Goal: Information Seeking & Learning: Understand process/instructions

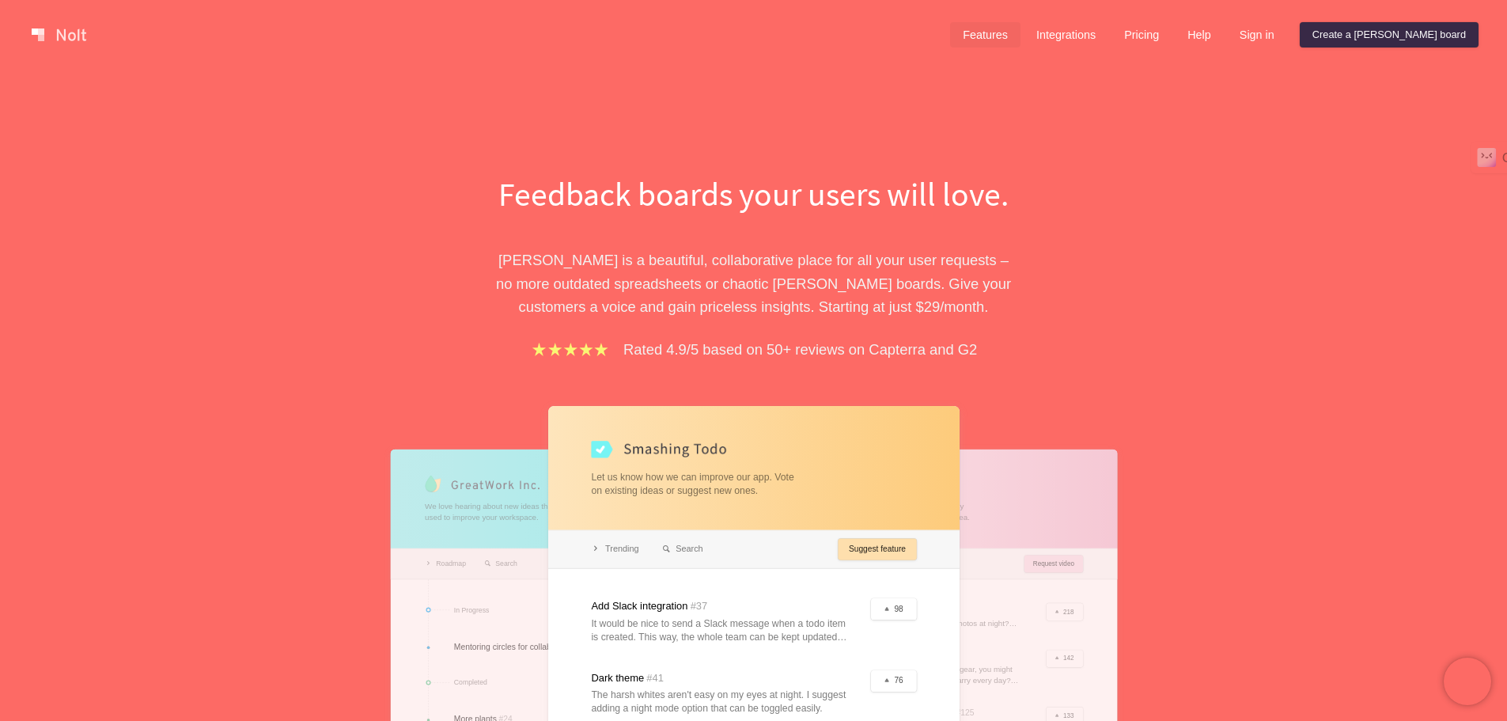
click at [1020, 39] on link "Features" at bounding box center [985, 34] width 70 height 25
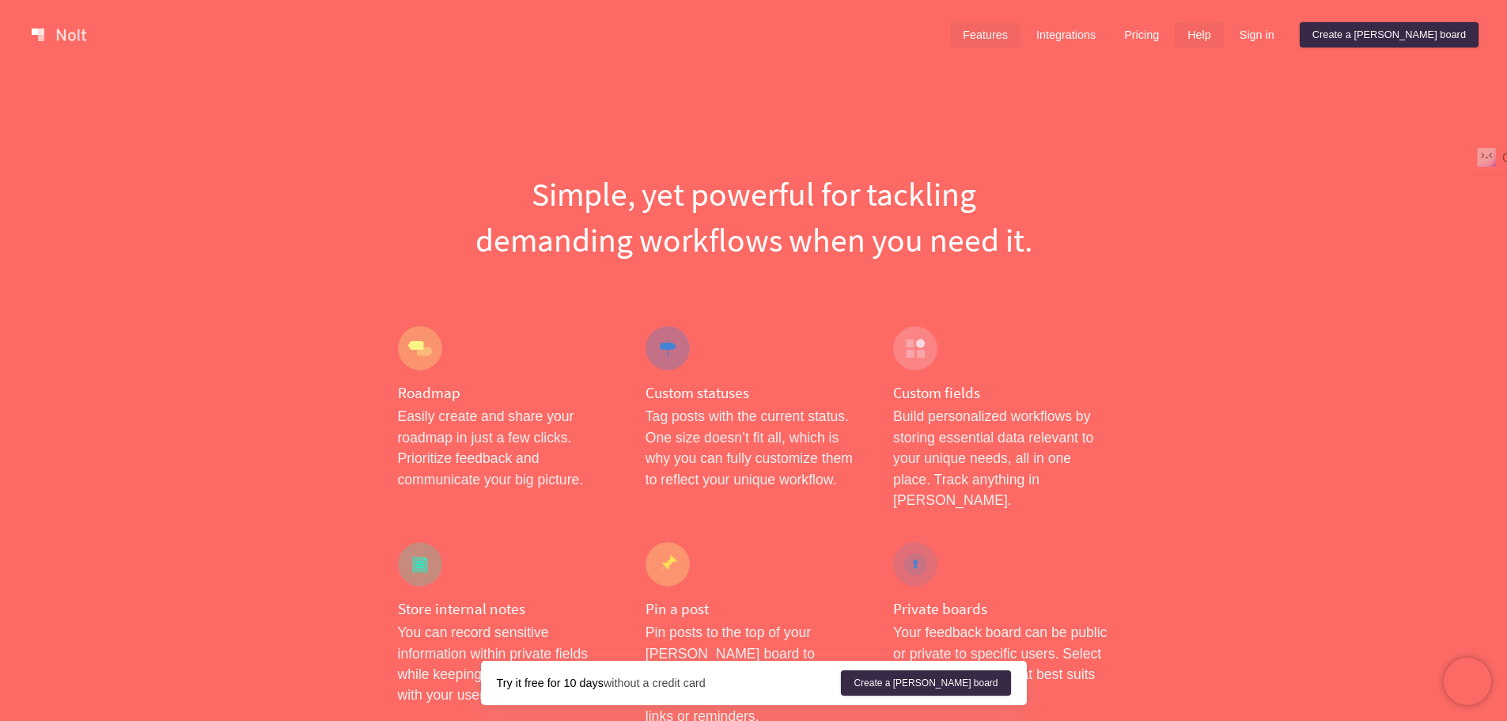
click at [1224, 28] on link "Help" at bounding box center [1199, 34] width 49 height 25
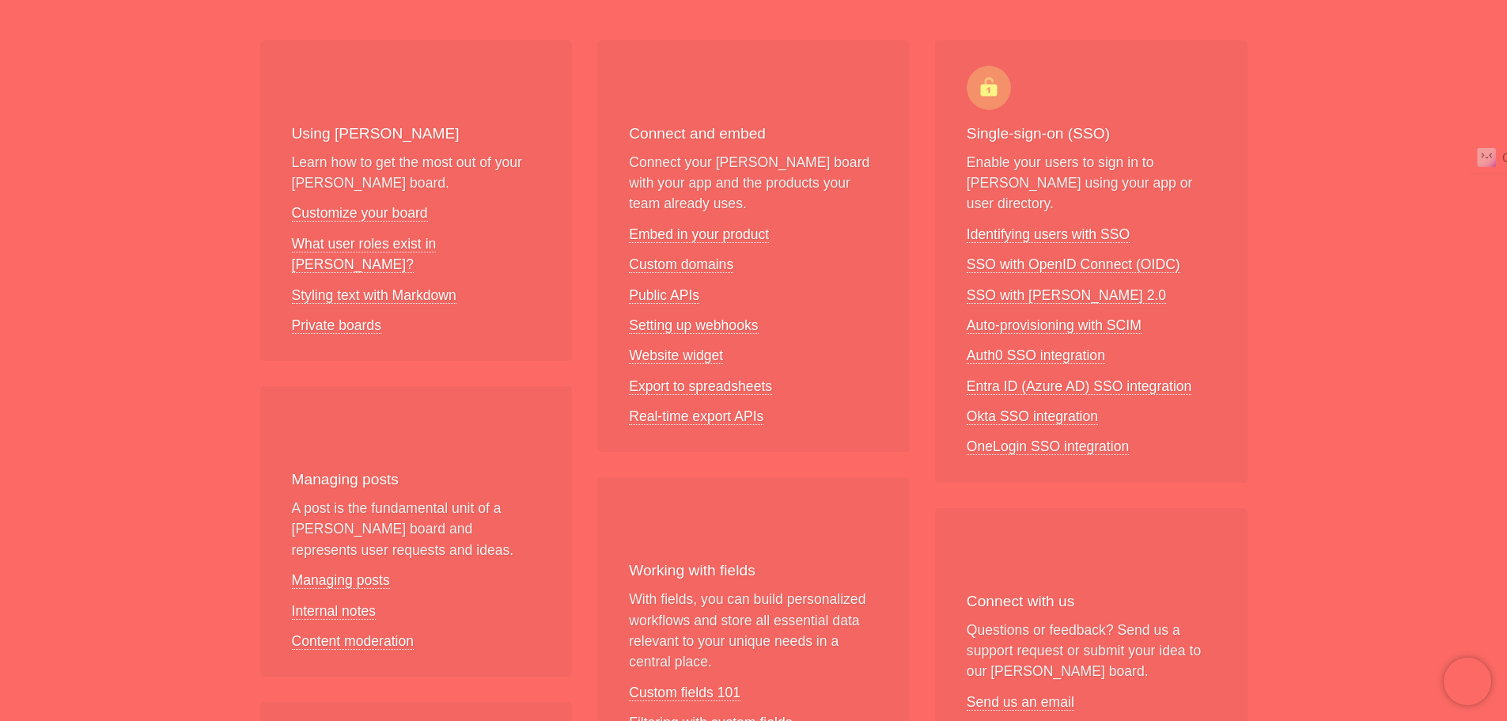
scroll to position [237, 0]
click at [364, 571] on link "Managing posts" at bounding box center [341, 579] width 98 height 17
